Goal: Task Accomplishment & Management: Manage account settings

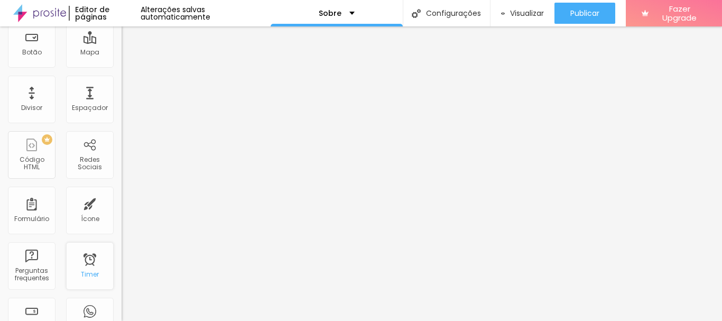
scroll to position [158, 0]
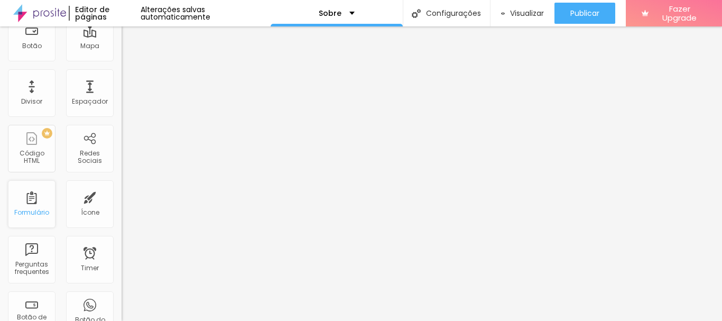
click at [22, 216] on div "Formulário" at bounding box center [31, 212] width 35 height 7
drag, startPoint x: 41, startPoint y: 203, endPoint x: 27, endPoint y: 263, distance: 61.2
click at [27, 263] on div "Perguntas frequentes" at bounding box center [32, 267] width 42 height 15
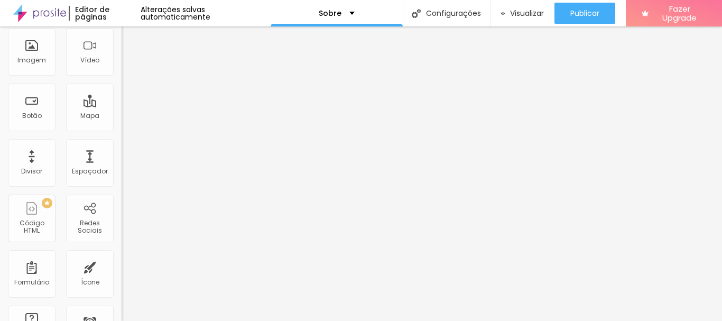
scroll to position [0, 0]
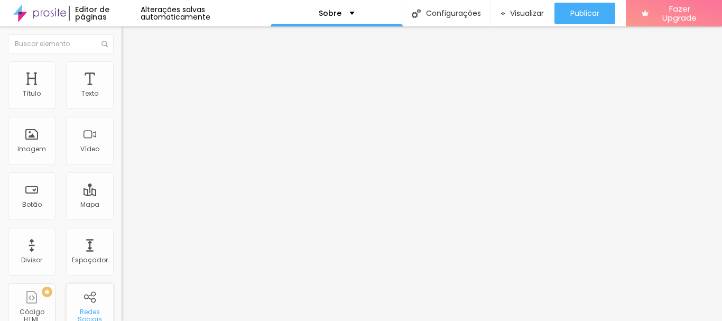
click at [85, 300] on div "Redes Sociais" at bounding box center [90, 307] width 48 height 48
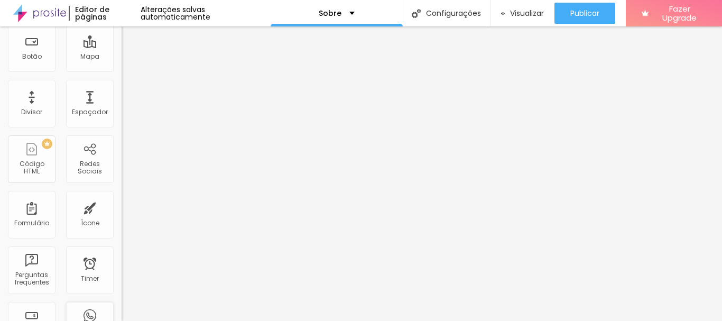
scroll to position [158, 0]
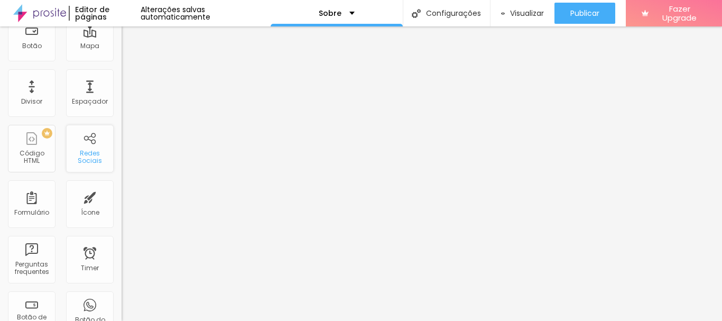
click at [83, 158] on div "Redes Sociais" at bounding box center [90, 156] width 42 height 15
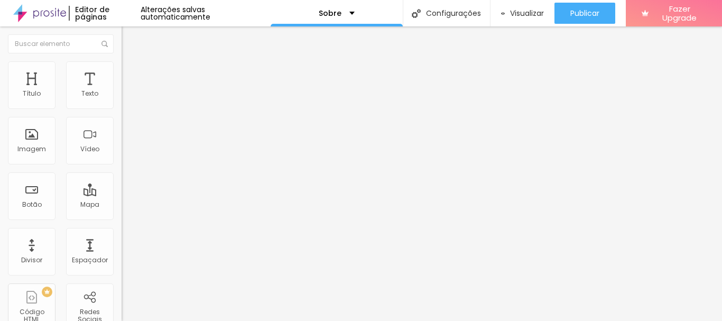
click at [129, 41] on img "button" at bounding box center [133, 38] width 8 height 8
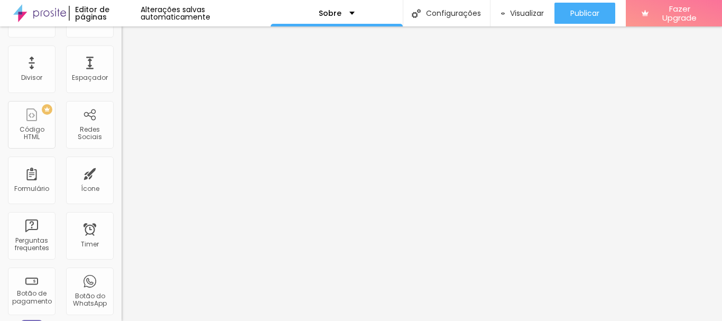
scroll to position [181, 0]
click at [82, 141] on div "Redes Sociais" at bounding box center [90, 134] width 42 height 15
drag, startPoint x: 82, startPoint y: 141, endPoint x: 73, endPoint y: 133, distance: 12.0
click at [73, 133] on div "Redes Sociais" at bounding box center [90, 134] width 42 height 15
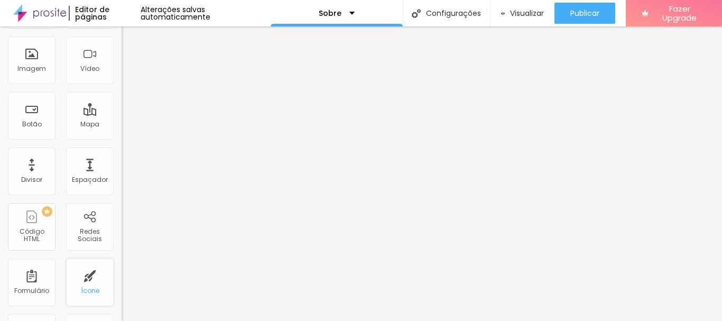
scroll to position [211, 0]
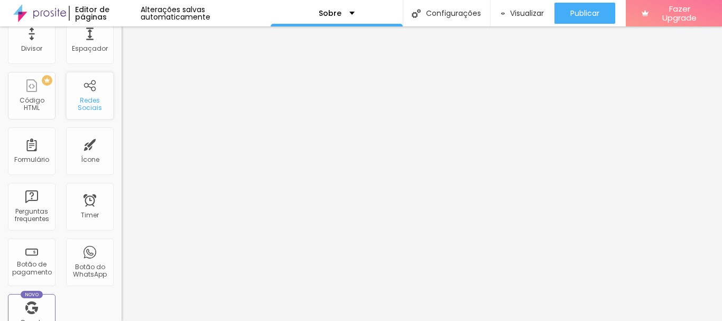
click at [82, 107] on div "Redes Sociais" at bounding box center [90, 104] width 42 height 15
click at [35, 311] on div "Novo Google Reviews" at bounding box center [32, 318] width 48 height 48
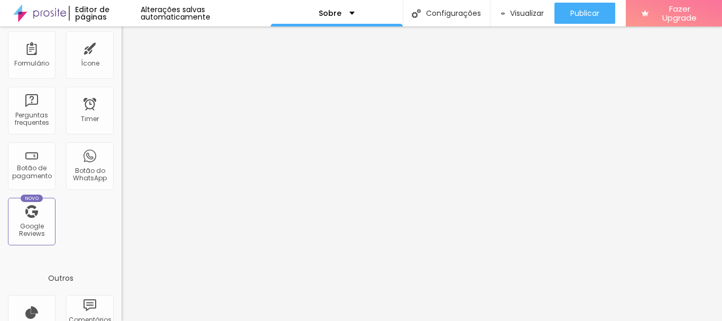
scroll to position [317, 0]
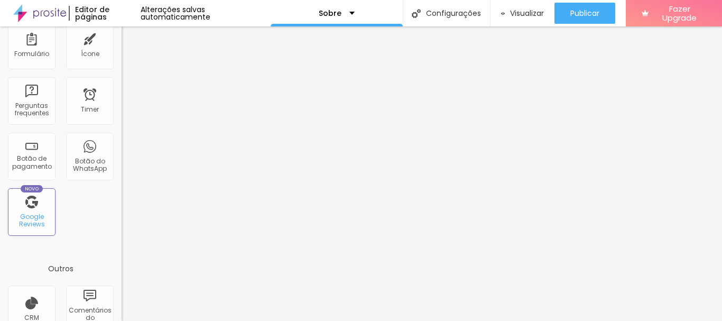
click at [29, 209] on div "Novo Google Reviews" at bounding box center [32, 212] width 48 height 48
drag, startPoint x: 29, startPoint y: 209, endPoint x: 23, endPoint y: 211, distance: 6.0
click at [23, 211] on div "Novo Google Reviews" at bounding box center [32, 212] width 48 height 48
click at [23, 210] on div "Novo Google Reviews" at bounding box center [32, 212] width 48 height 48
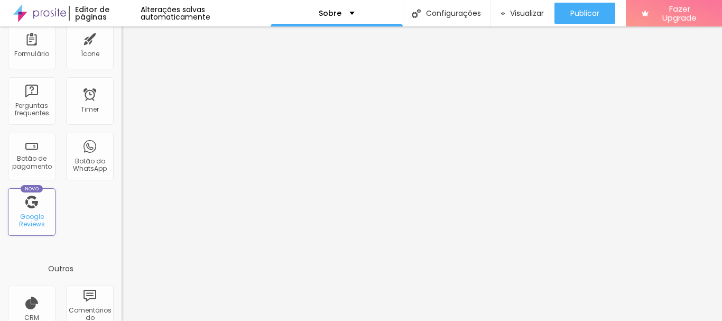
click at [27, 213] on div "Google Reviews" at bounding box center [32, 220] width 42 height 15
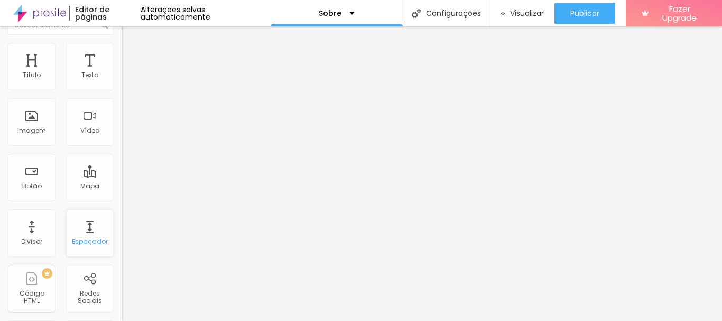
scroll to position [0, 0]
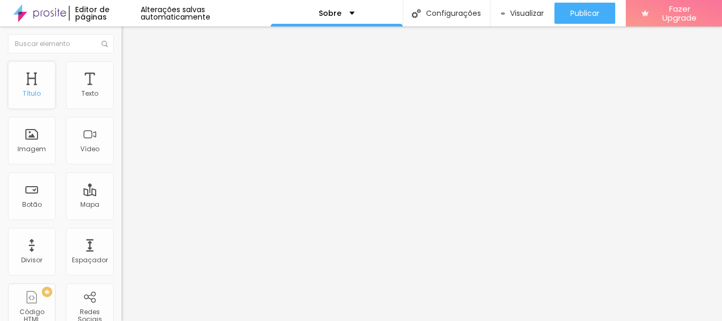
click at [28, 93] on div "Título" at bounding box center [32, 93] width 18 height 7
click at [66, 39] on input "text" at bounding box center [61, 43] width 106 height 19
click at [85, 77] on div "Texto" at bounding box center [90, 85] width 48 height 48
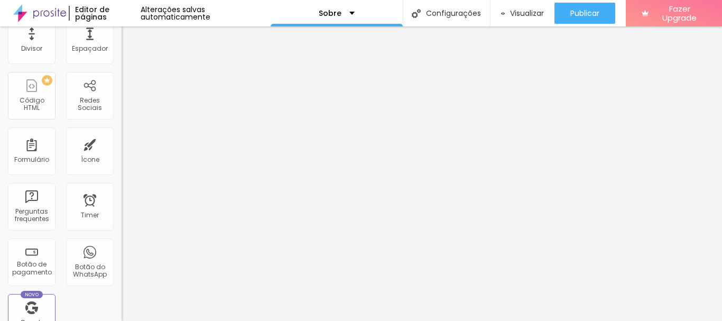
scroll to position [370, 0]
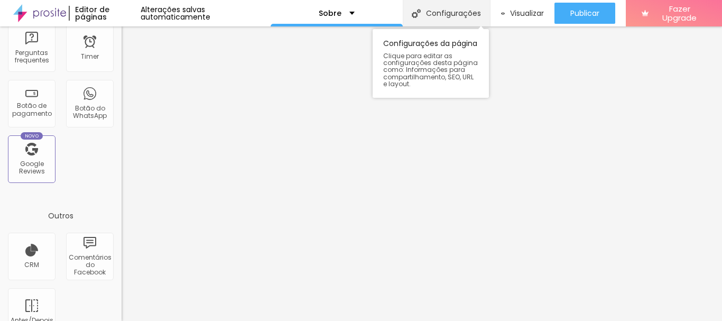
click at [433, 12] on div "Configurações" at bounding box center [445, 13] width 87 height 26
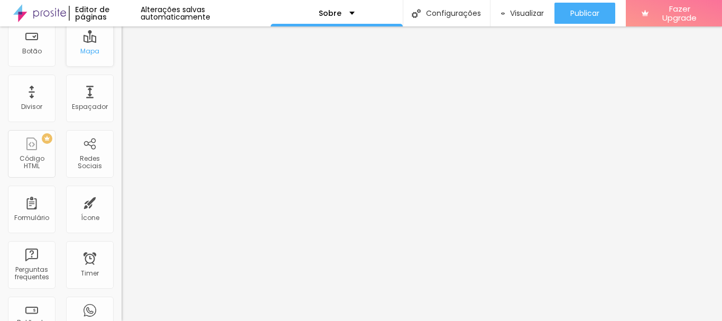
scroll to position [0, 0]
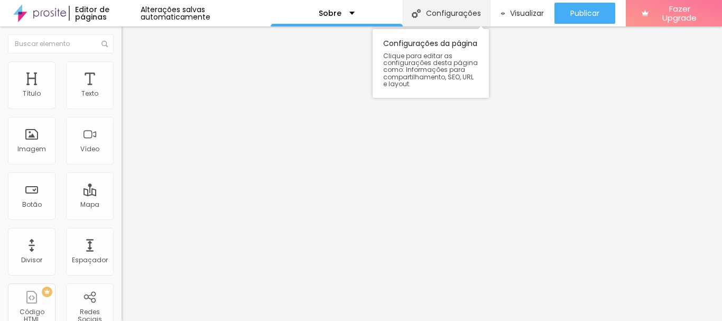
click at [441, 13] on div "Configurações" at bounding box center [445, 13] width 87 height 26
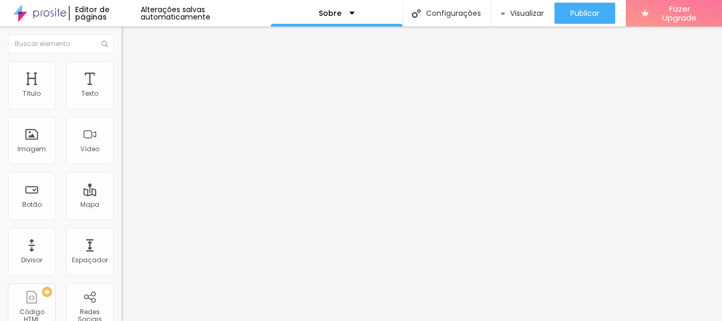
click at [510, 13] on span "Visualizar" at bounding box center [527, 13] width 34 height 8
click at [131, 72] on span "Estilo" at bounding box center [139, 68] width 16 height 9
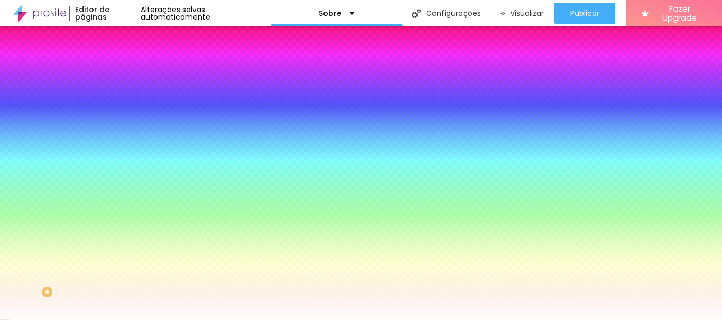
type input "12"
type input "13"
type input "14"
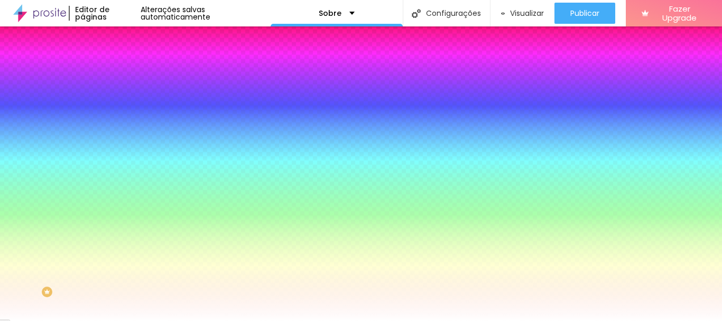
type input "14"
type input "17"
type input "20"
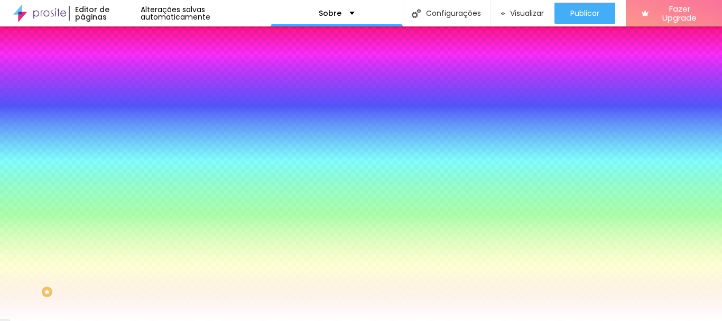
type input "23"
type input "25"
type input "30"
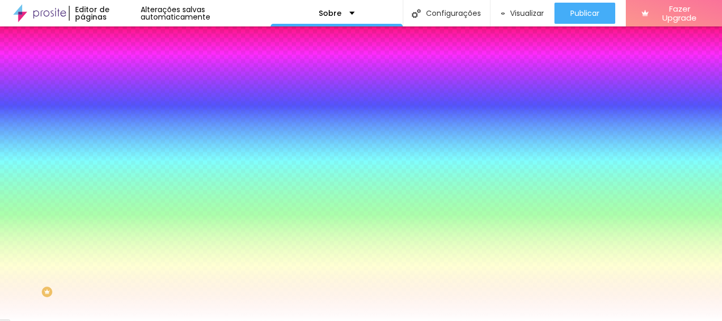
type input "30"
type input "33"
type input "36"
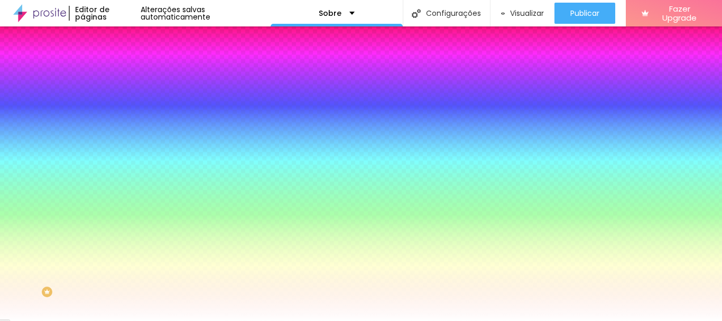
type input "38"
type input "39"
type input "41"
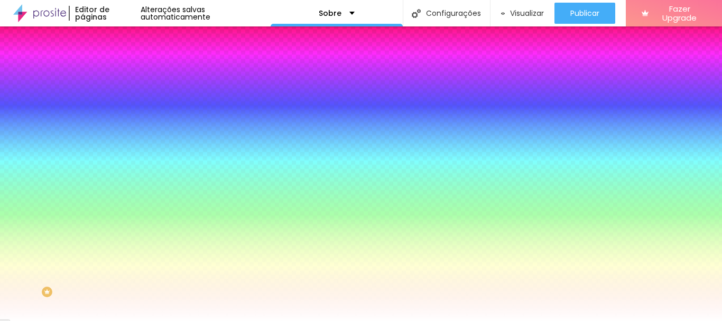
type input "41"
type input "46"
type input "49"
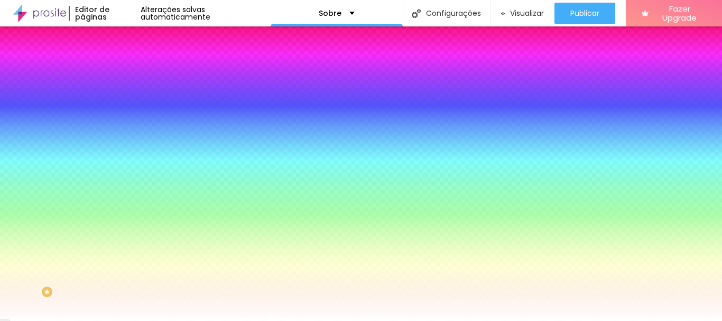
type input "51"
type input "49"
type input "48"
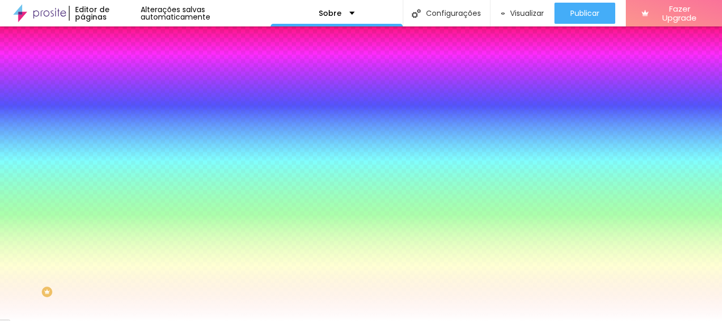
type input "48"
type input "46"
type input "44"
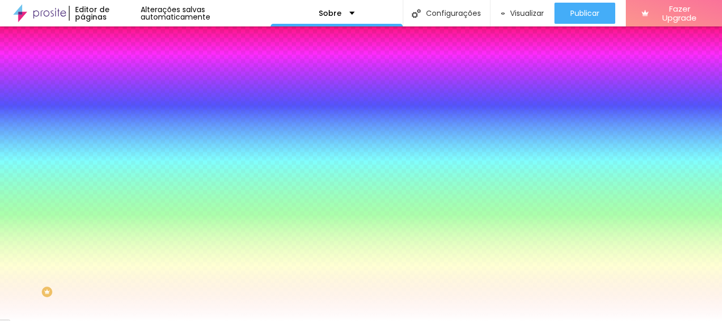
type input "43"
type input "41"
type input "39"
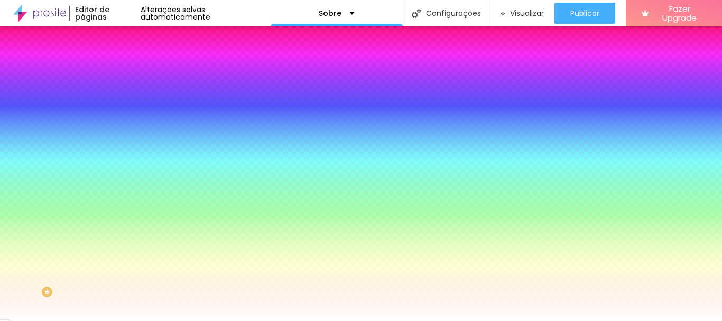
type input "39"
type input "38"
type input "36"
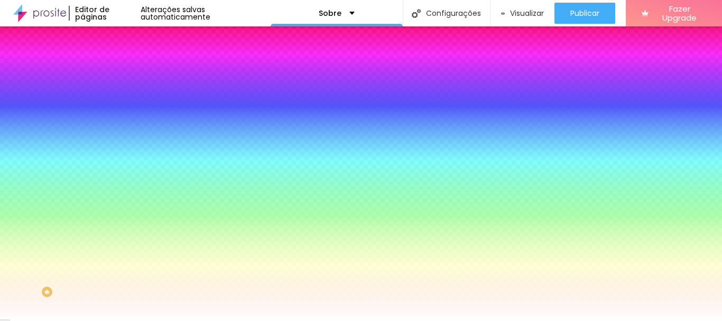
type input "33"
type input "28"
type input "23"
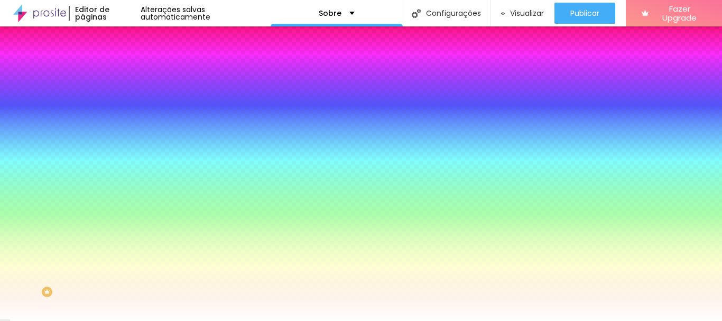
type input "23"
type input "20"
type input "16"
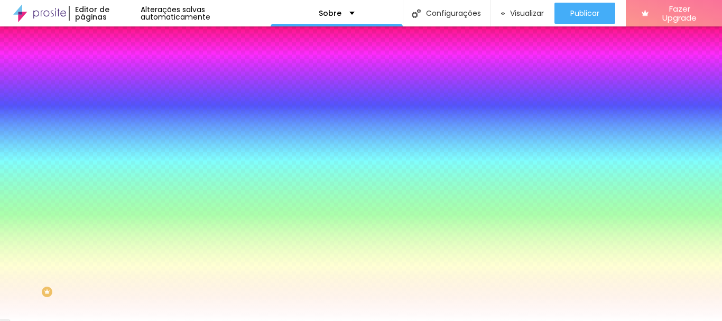
type input "15"
type input "13"
type input "11"
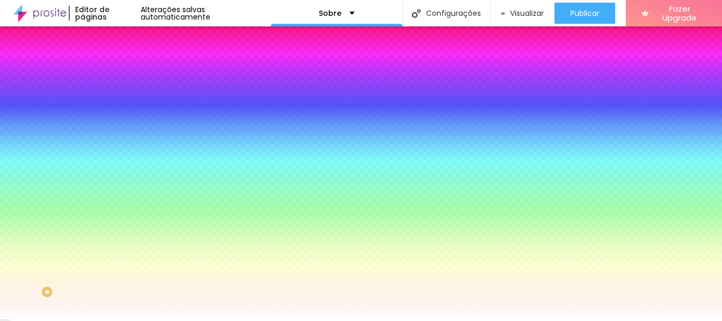
type input "11"
type input "8"
type input "7"
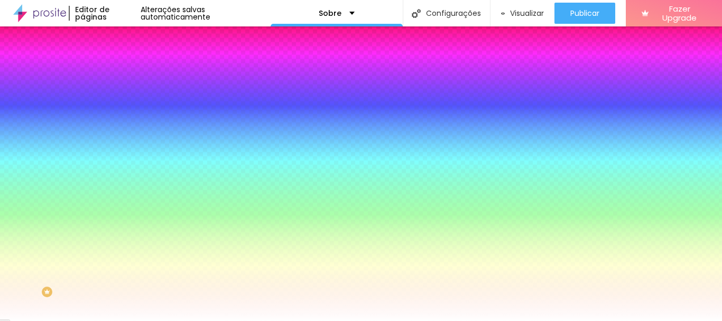
type input "3"
type input "2"
type input "0"
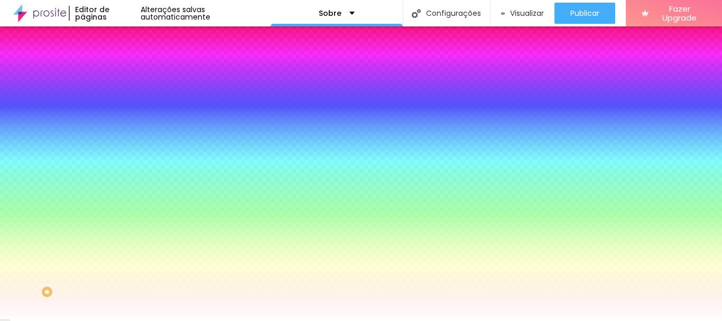
type input "0"
type input "3"
type input "16"
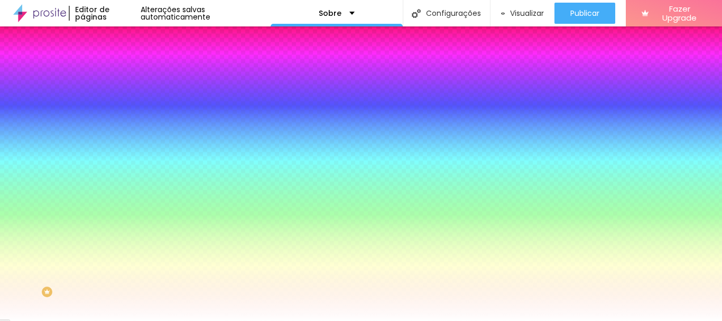
type input "36"
type input "54"
type input "72"
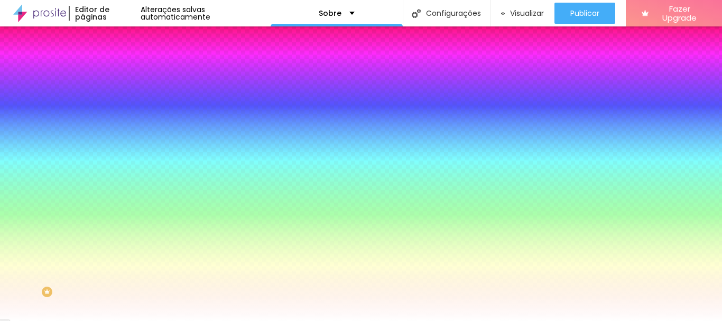
type input "72"
type input "82"
type input "84"
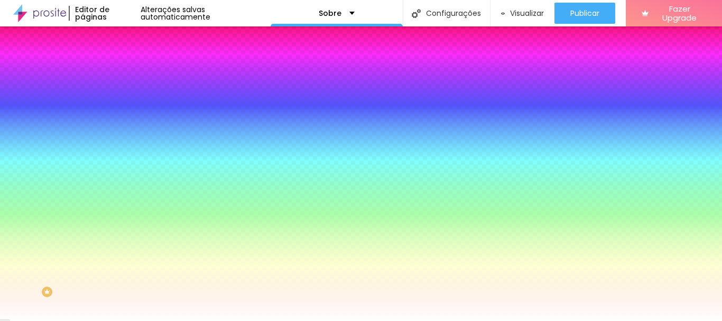
type input "81"
type input "72"
type input "69"
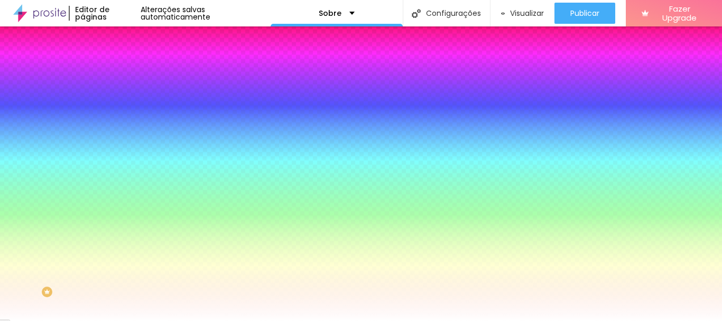
type input "69"
type input "64"
type input "59"
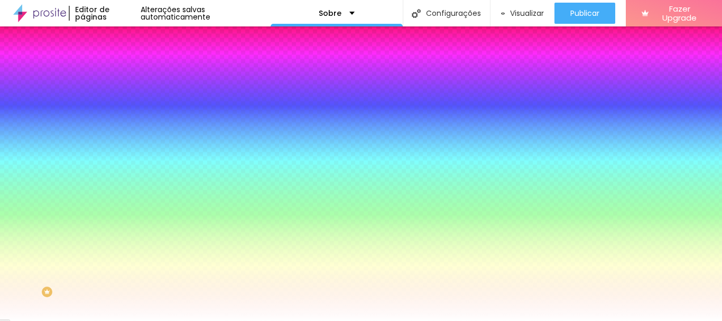
type input "48"
type input "28"
type input "25"
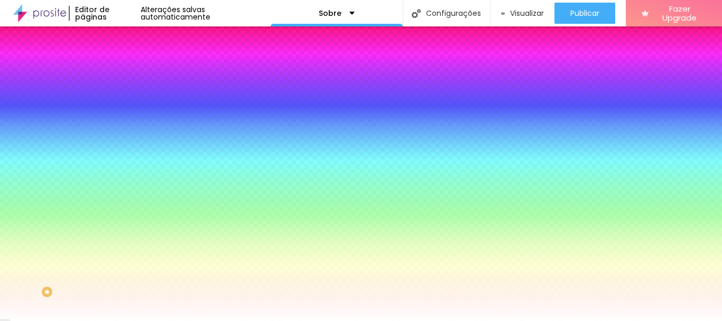
type input "25"
type input "21"
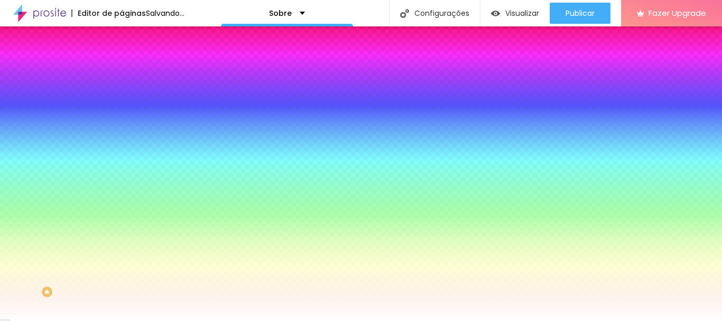
type input "18"
type input "15"
type input "11"
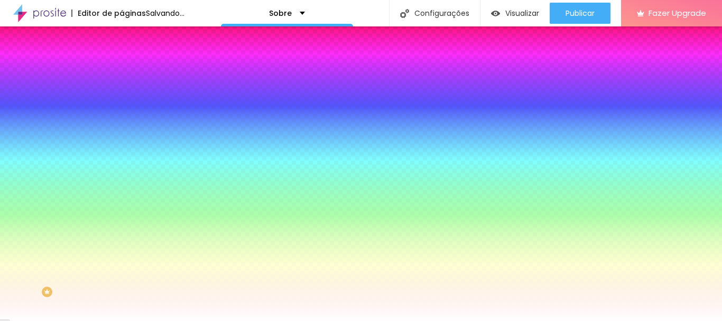
type input "11"
type input "10"
type input "5"
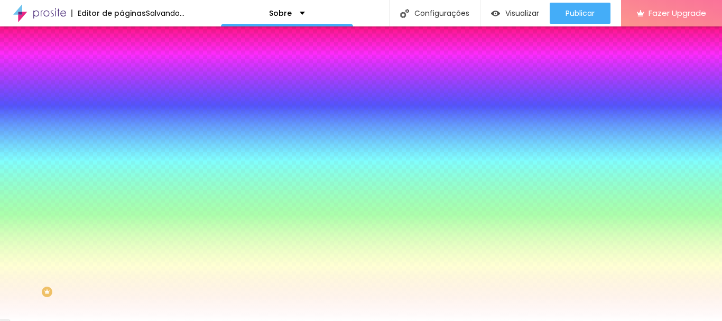
type input "0"
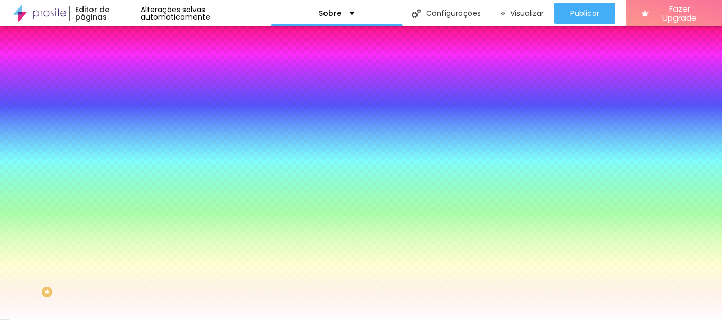
drag, startPoint x: 29, startPoint y: 128, endPoint x: 101, endPoint y: 91, distance: 81.0
type input "7"
click at [121, 234] on input "range" at bounding box center [155, 238] width 68 height 8
type input "7"
click at [121, 72] on li "Avançado" at bounding box center [181, 77] width 121 height 11
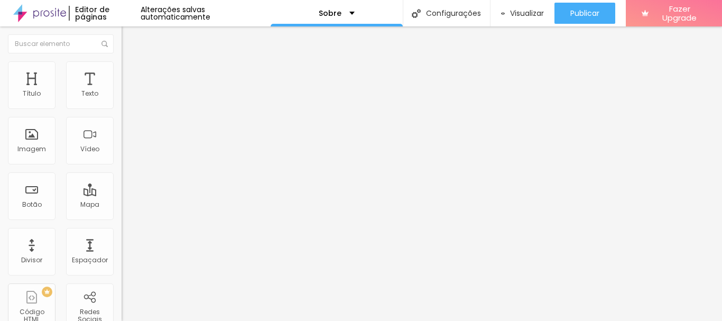
click at [131, 74] on span "Avançado" at bounding box center [148, 78] width 35 height 9
click at [121, 67] on img at bounding box center [126, 66] width 10 height 10
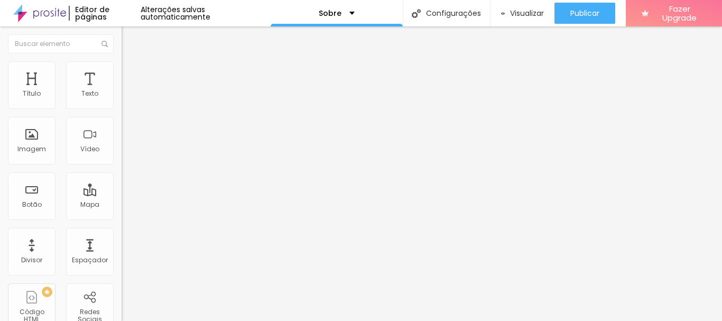
click at [121, 60] on img at bounding box center [126, 56] width 10 height 10
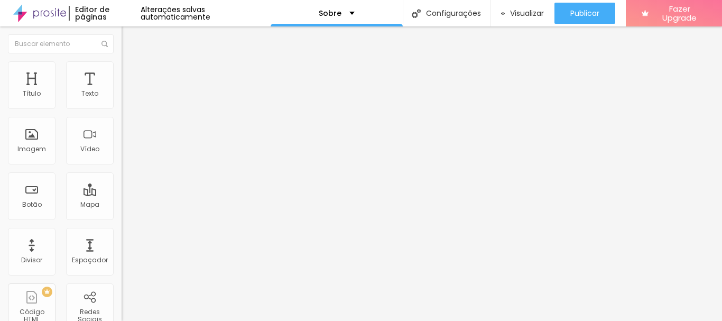
click at [131, 73] on span "Estilo" at bounding box center [139, 68] width 16 height 9
click at [121, 72] on img at bounding box center [126, 77] width 10 height 10
click at [121, 44] on button "Editar Redes Sociais" at bounding box center [181, 38] width 121 height 24
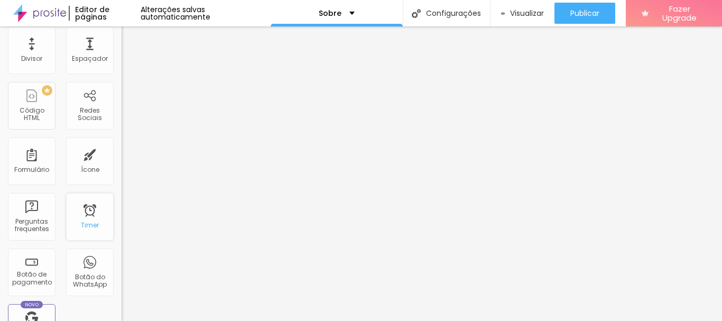
scroll to position [264, 0]
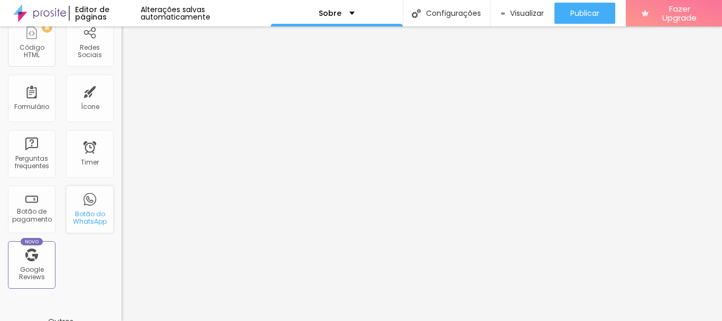
click at [81, 214] on div "Botão do WhatsApp" at bounding box center [90, 217] width 42 height 15
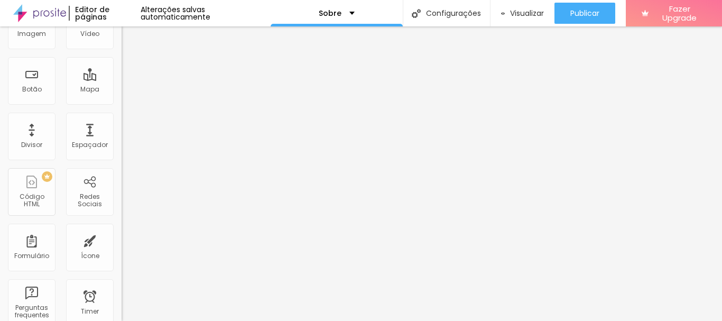
scroll to position [0, 0]
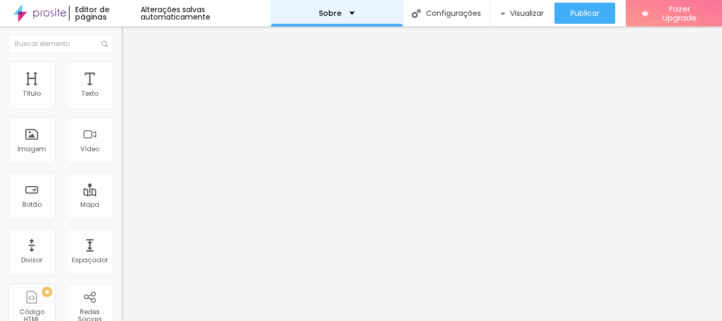
click at [350, 18] on div "Sobre" at bounding box center [336, 13] width 132 height 26
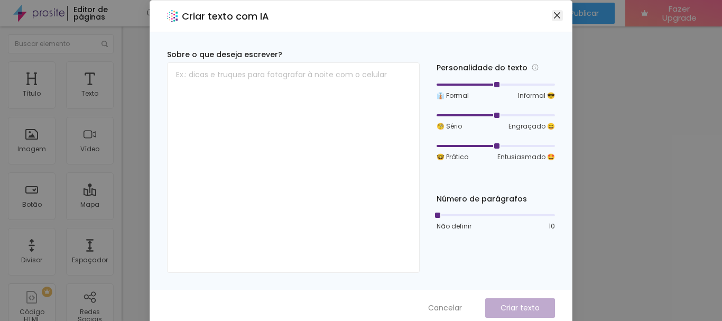
click at [554, 20] on button "Close" at bounding box center [556, 15] width 11 height 11
